Goal: Check status

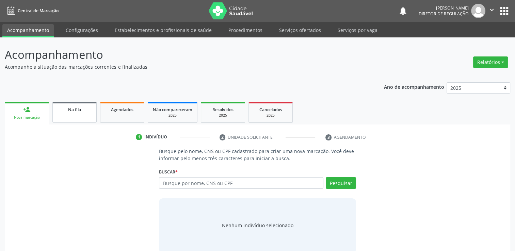
click at [74, 115] on link "Na fila" at bounding box center [74, 112] width 44 height 21
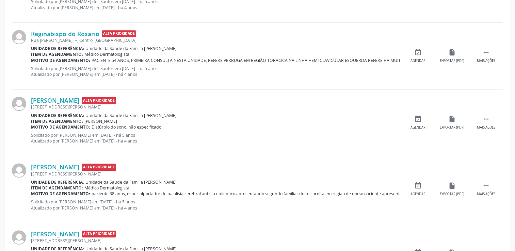
scroll to position [911, 0]
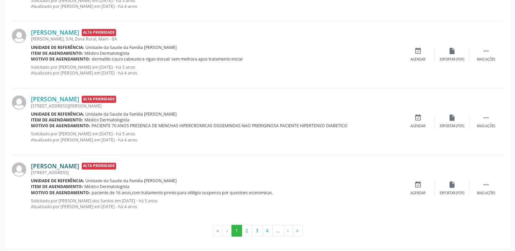
click at [52, 162] on link "[PERSON_NAME]" at bounding box center [55, 165] width 48 height 7
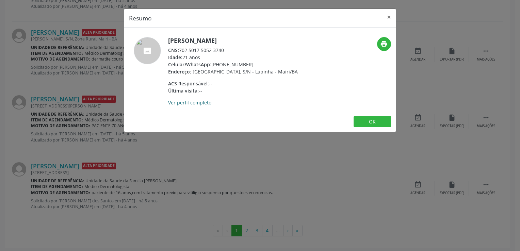
click at [190, 99] on link "Ver perfil completo" at bounding box center [189, 102] width 43 height 6
click at [389, 14] on button "×" at bounding box center [389, 17] width 14 height 17
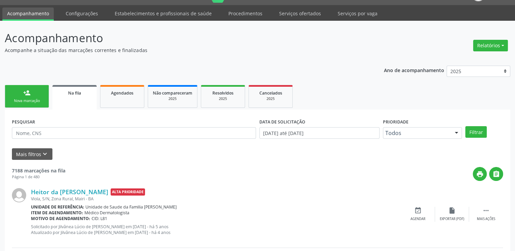
scroll to position [0, 0]
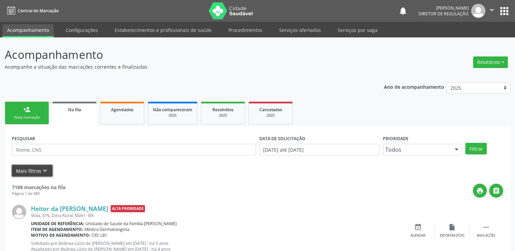
click at [29, 173] on button "Mais filtros keyboard_arrow_down" at bounding box center [32, 171] width 40 height 12
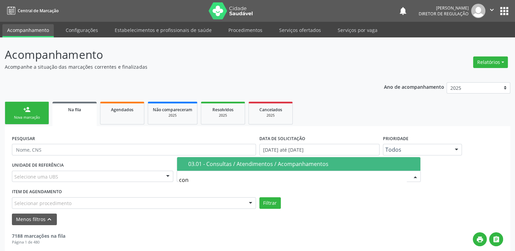
type input "cons"
click at [218, 165] on div "03.01 - Consultas / Atendimentos / Acompanhamentos" at bounding box center [302, 163] width 228 height 5
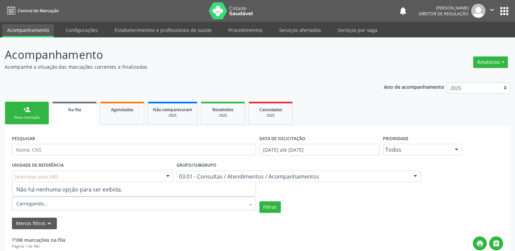
click at [66, 197] on div at bounding box center [134, 204] width 244 height 14
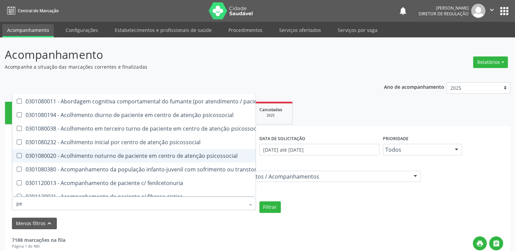
type input "ped"
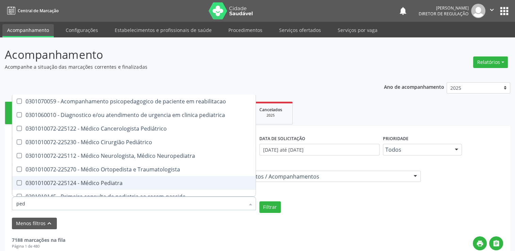
click at [99, 180] on div "0301010072-225124 - Médico Pediatra" at bounding box center [133, 182] width 235 height 5
checkbox Pediatra "true"
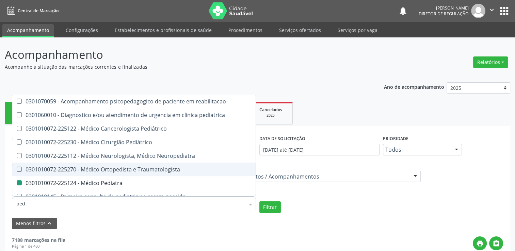
click at [277, 201] on div "UNIDADE DE REFERÊNCIA Selecione uma UBS Todas as UBS Unidade de Saude da Famili…" at bounding box center [257, 186] width 494 height 53
checkbox pediatrica "true"
checkbox Pediatra "false"
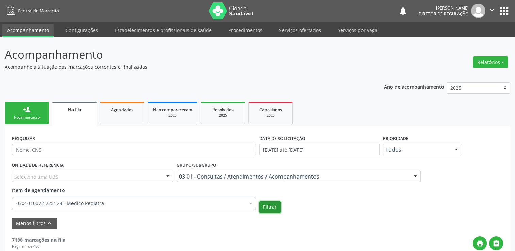
click at [277, 205] on button "Filtrar" at bounding box center [269, 207] width 21 height 12
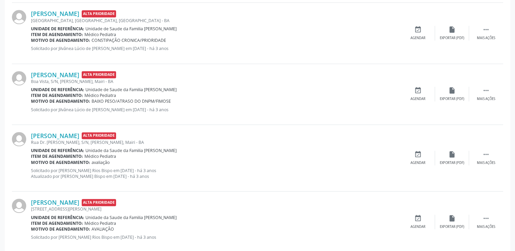
scroll to position [577, 0]
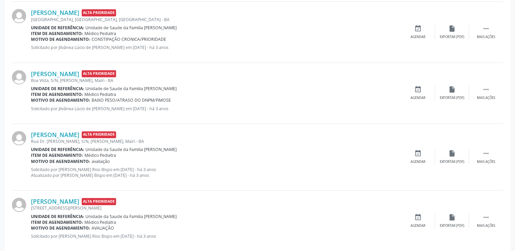
drag, startPoint x: 91, startPoint y: 161, endPoint x: 112, endPoint y: 160, distance: 21.2
click at [112, 160] on div "Motivo de agendamento: avaliação" at bounding box center [216, 161] width 370 height 6
drag, startPoint x: 112, startPoint y: 160, endPoint x: 88, endPoint y: 134, distance: 35.4
click at [79, 134] on link "[PERSON_NAME]" at bounding box center [55, 134] width 48 height 7
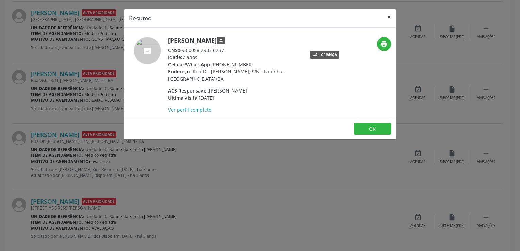
drag, startPoint x: 391, startPoint y: 15, endPoint x: 354, endPoint y: 40, distance: 45.4
click at [388, 16] on button "×" at bounding box center [389, 17] width 14 height 17
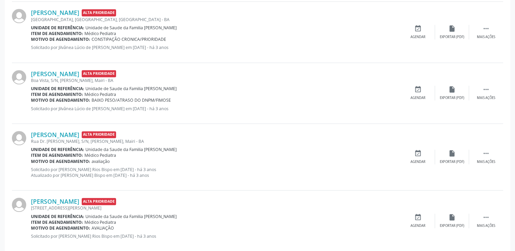
click at [136, 158] on div "Motivo de agendamento: avaliação" at bounding box center [216, 161] width 370 height 6
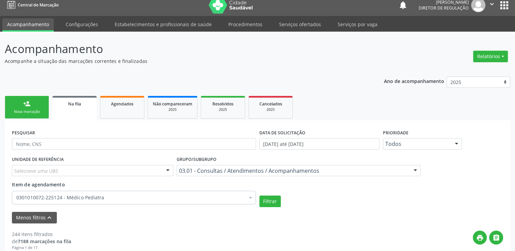
scroll to position [0, 0]
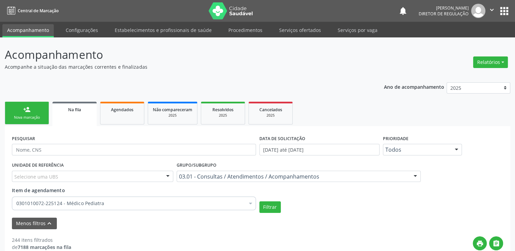
click at [241, 169] on div "Grupo/Subgrupo 03.01 - Consultas / Atendimentos / Acompanhamentos Todos os grup…" at bounding box center [299, 171] width 244 height 22
click at [236, 171] on div "03.01 - Consultas / Atendimentos / Acompanhamentos" at bounding box center [299, 177] width 244 height 12
